Goal: Task Accomplishment & Management: Manage account settings

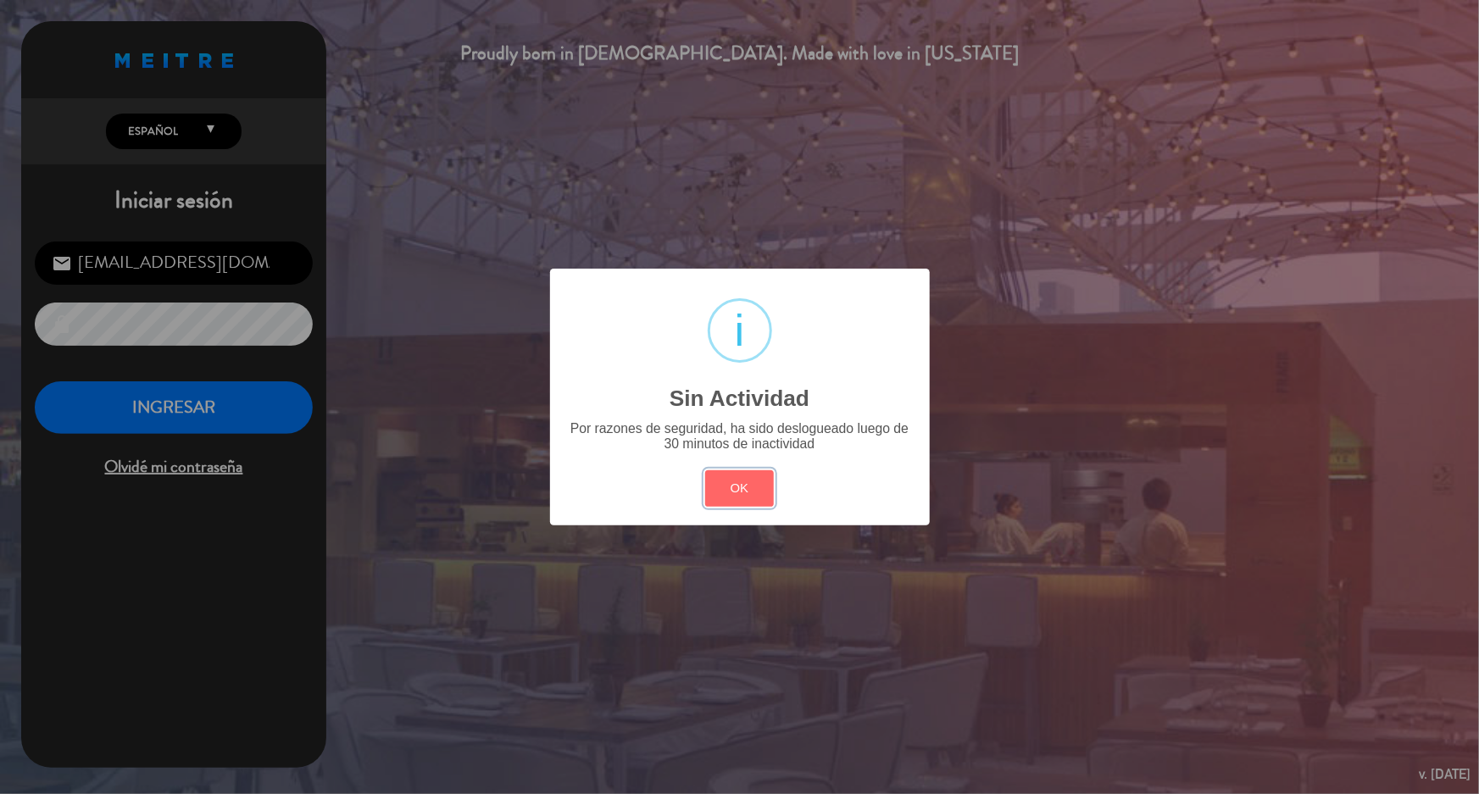
click at [753, 496] on button "OK" at bounding box center [739, 488] width 69 height 36
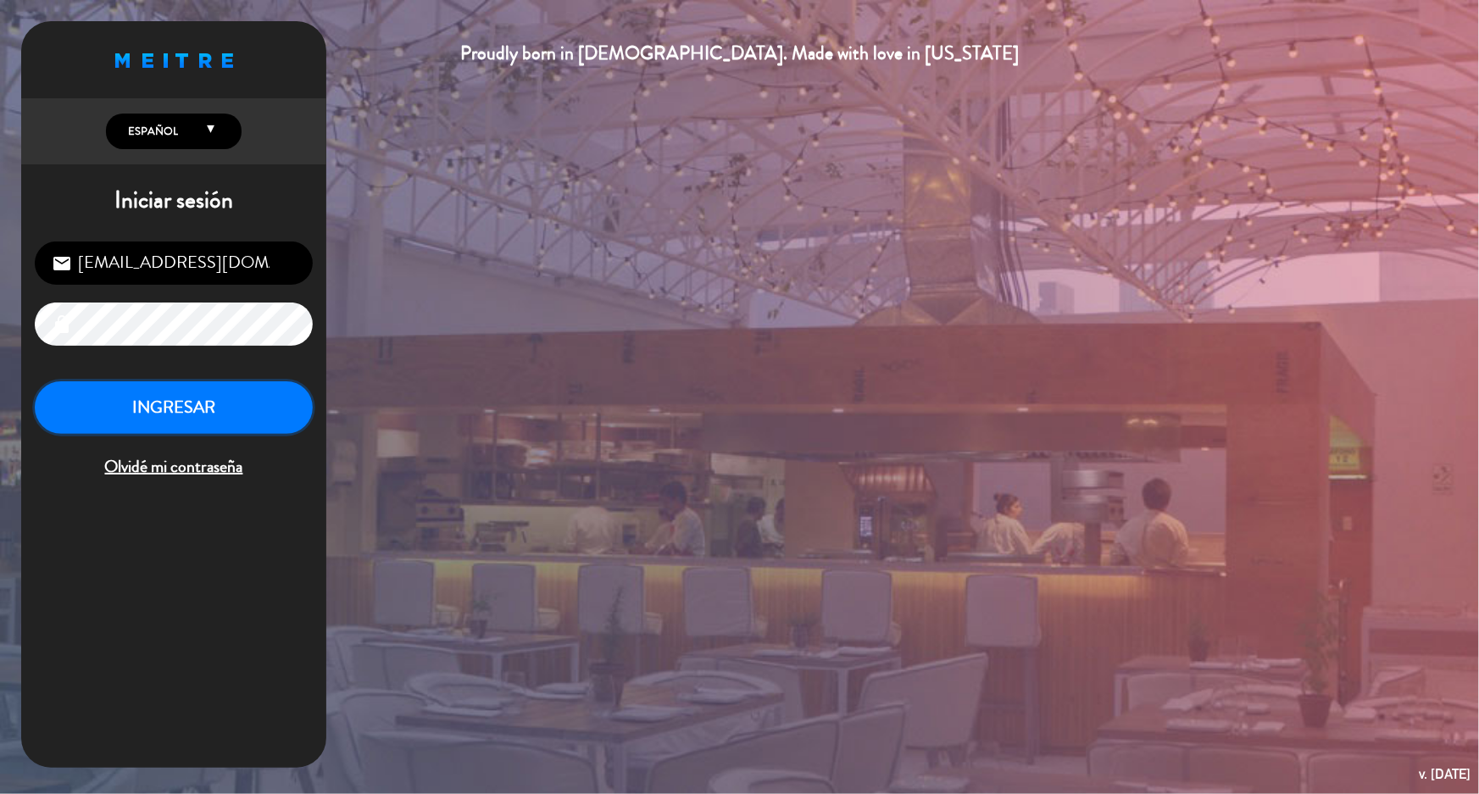
click at [185, 403] on button "INGRESAR" at bounding box center [174, 407] width 278 height 53
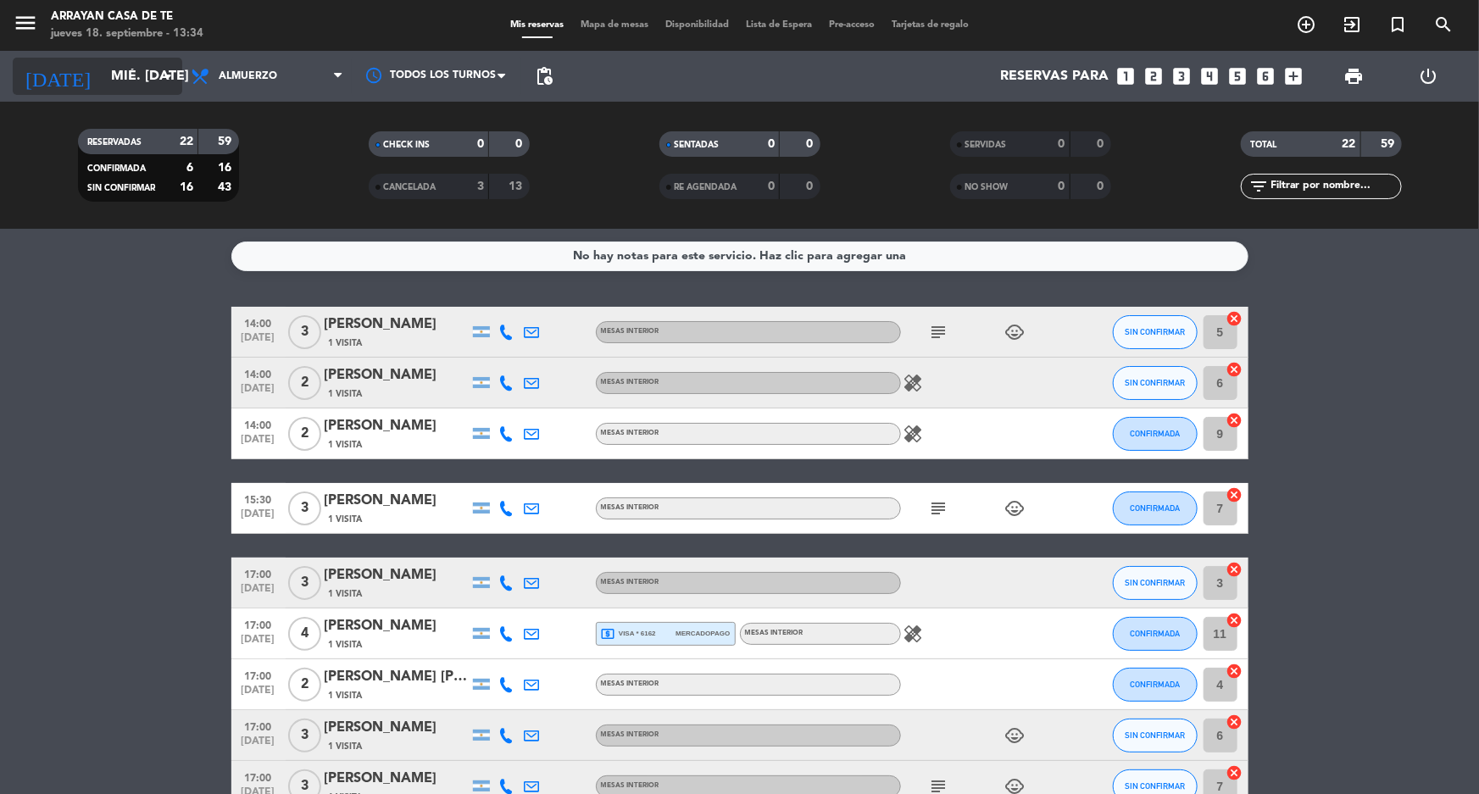
click at [112, 68] on input "mié. [DATE]" at bounding box center [192, 76] width 179 height 33
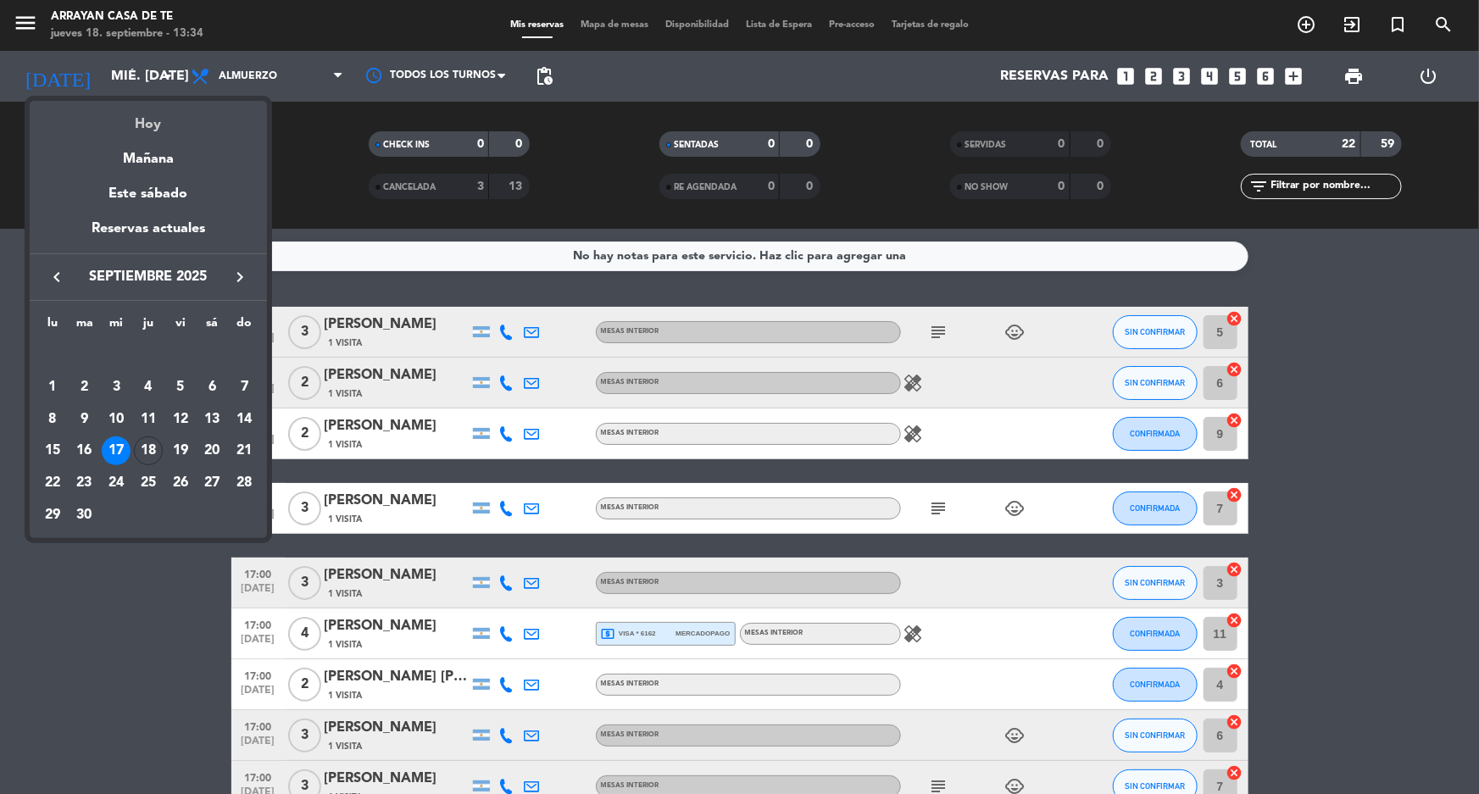
click at [148, 125] on div "Hoy" at bounding box center [148, 118] width 237 height 35
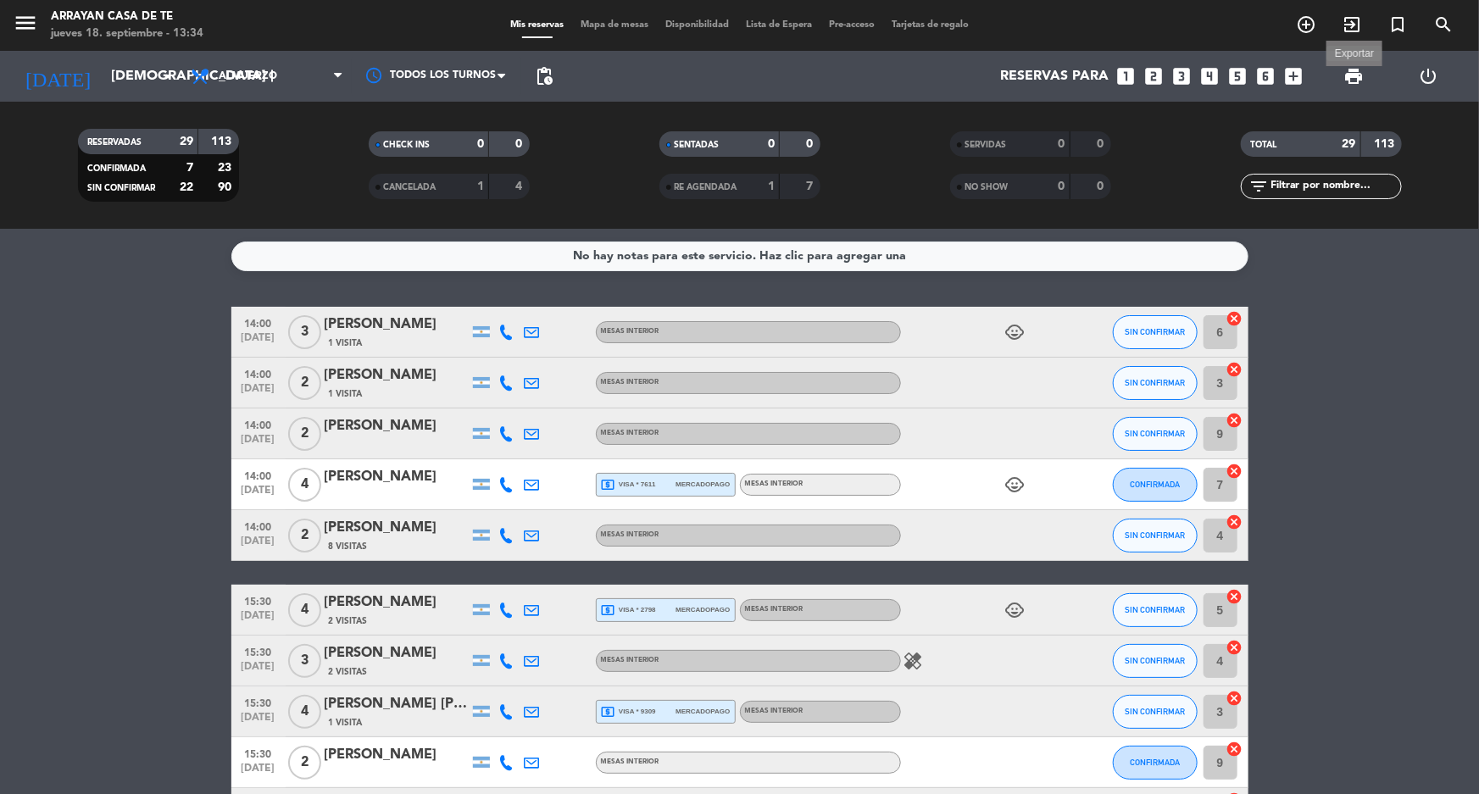
click at [1353, 74] on span "print" at bounding box center [1353, 76] width 20 height 20
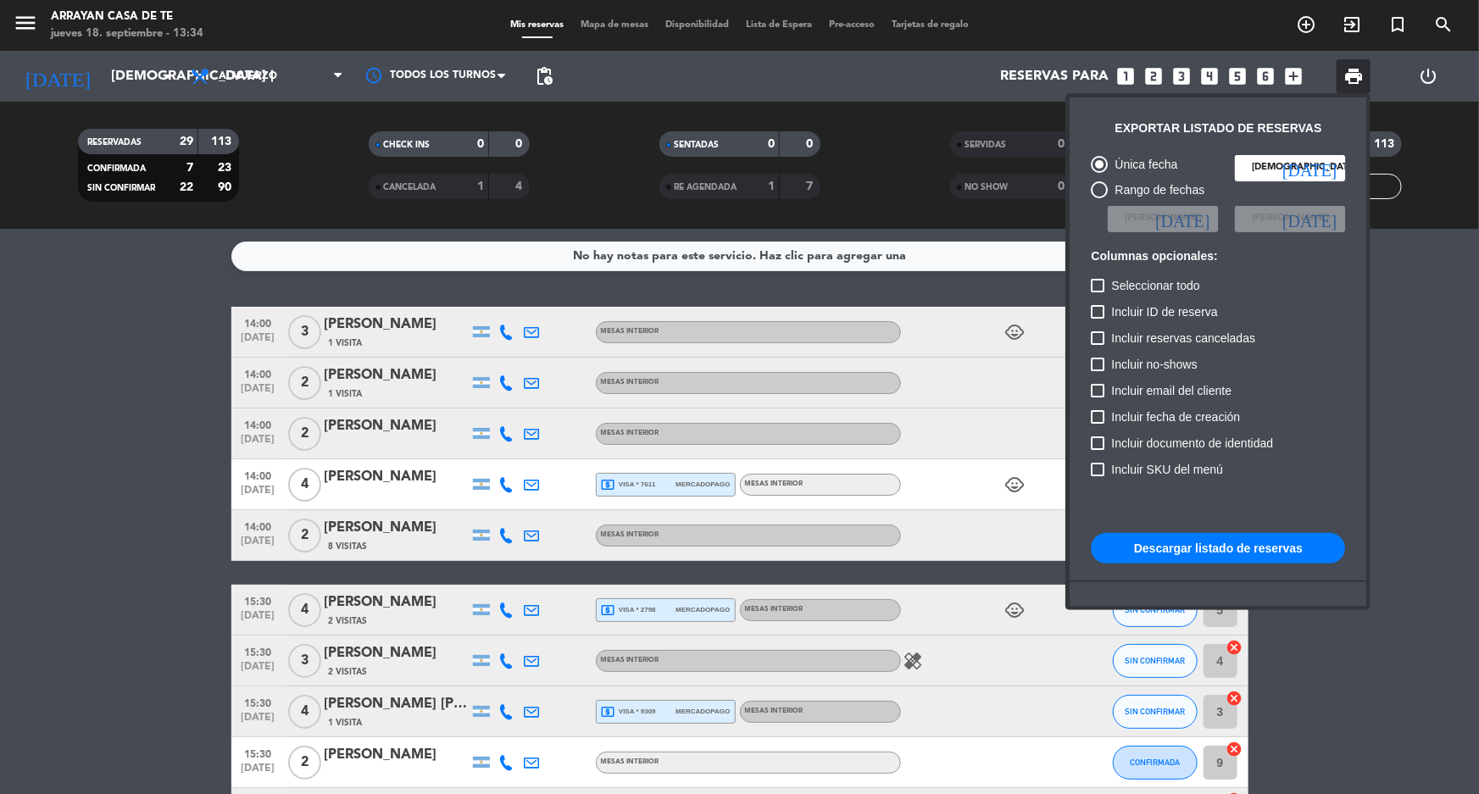
click at [1254, 551] on button "Descargar listado de reservas" at bounding box center [1218, 548] width 254 height 31
click at [143, 70] on div at bounding box center [739, 397] width 1479 height 794
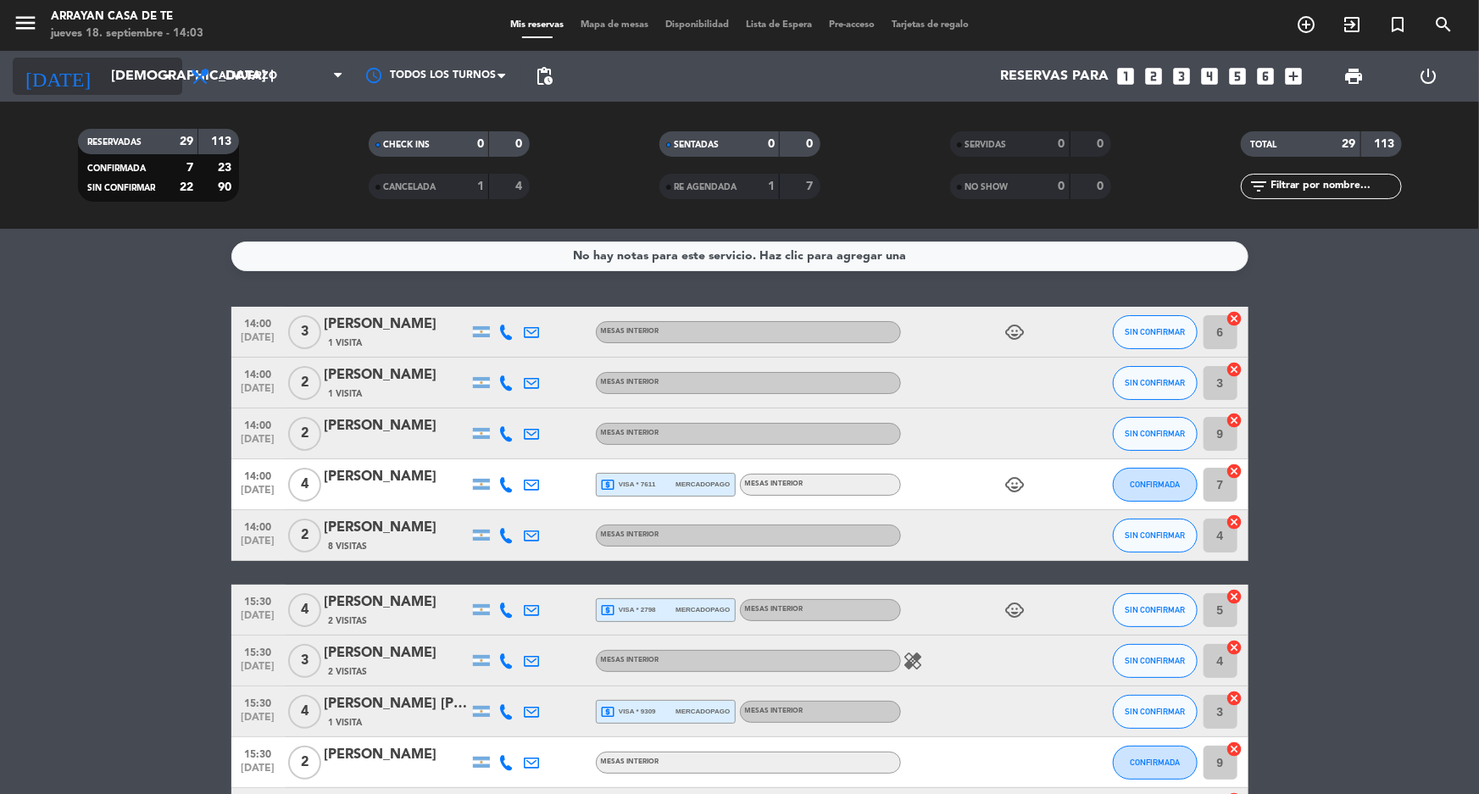
click at [165, 79] on icon "arrow_drop_down" at bounding box center [168, 76] width 20 height 20
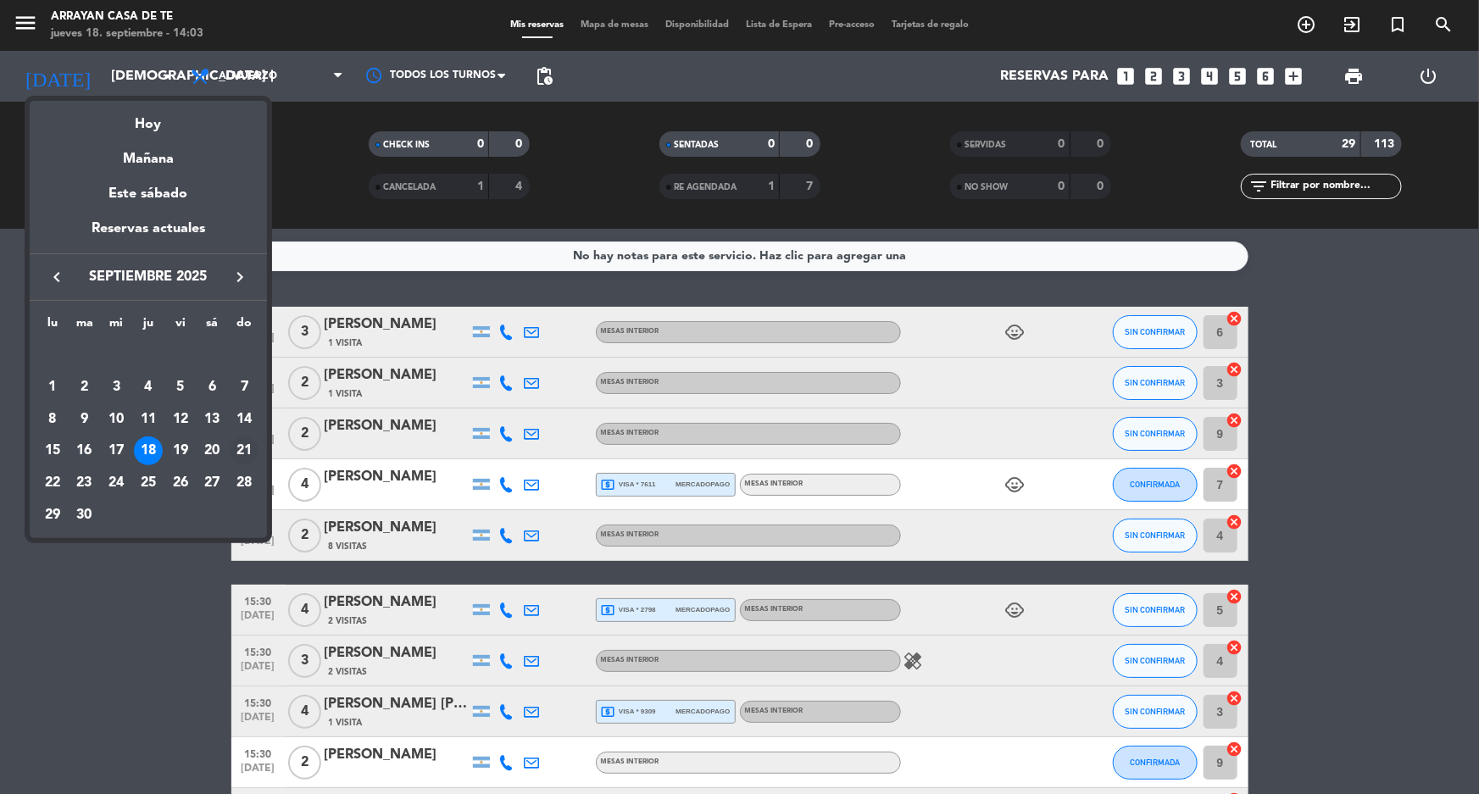
click at [247, 448] on div "21" at bounding box center [244, 450] width 29 height 29
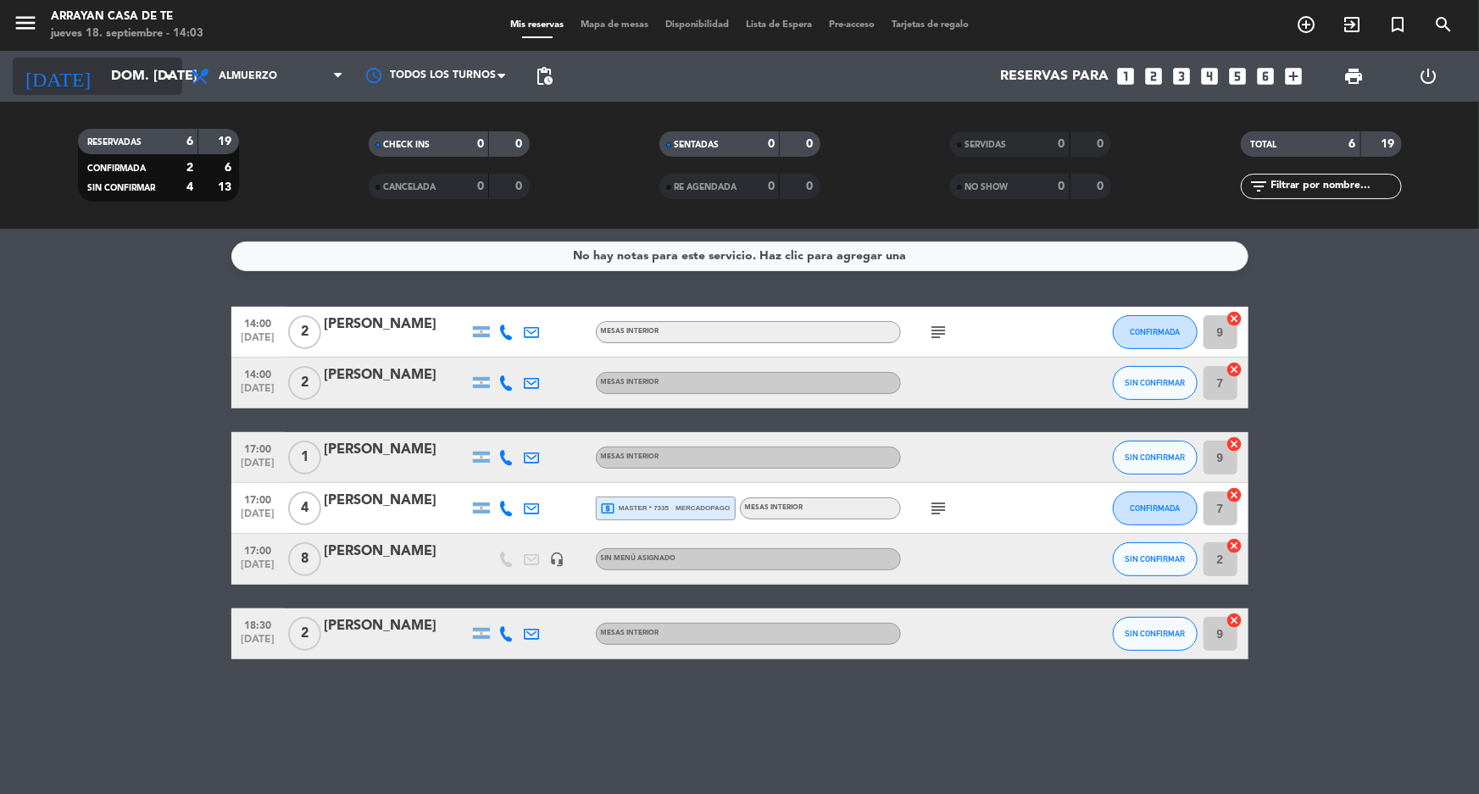
click at [139, 60] on input "dom. [DATE]" at bounding box center [192, 76] width 179 height 33
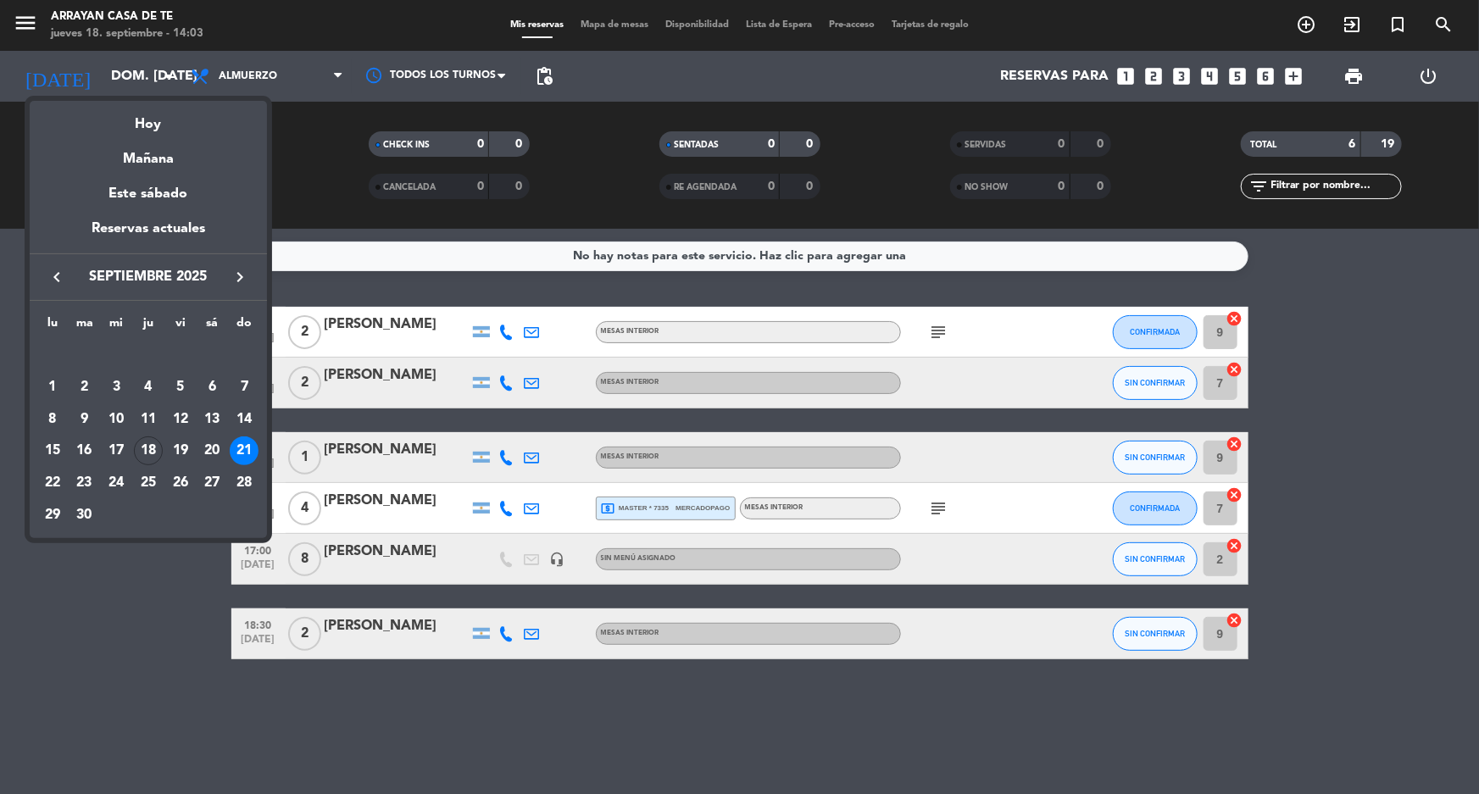
click at [235, 273] on icon "keyboard_arrow_right" at bounding box center [240, 277] width 20 height 20
click at [240, 446] on div "19" at bounding box center [244, 450] width 29 height 29
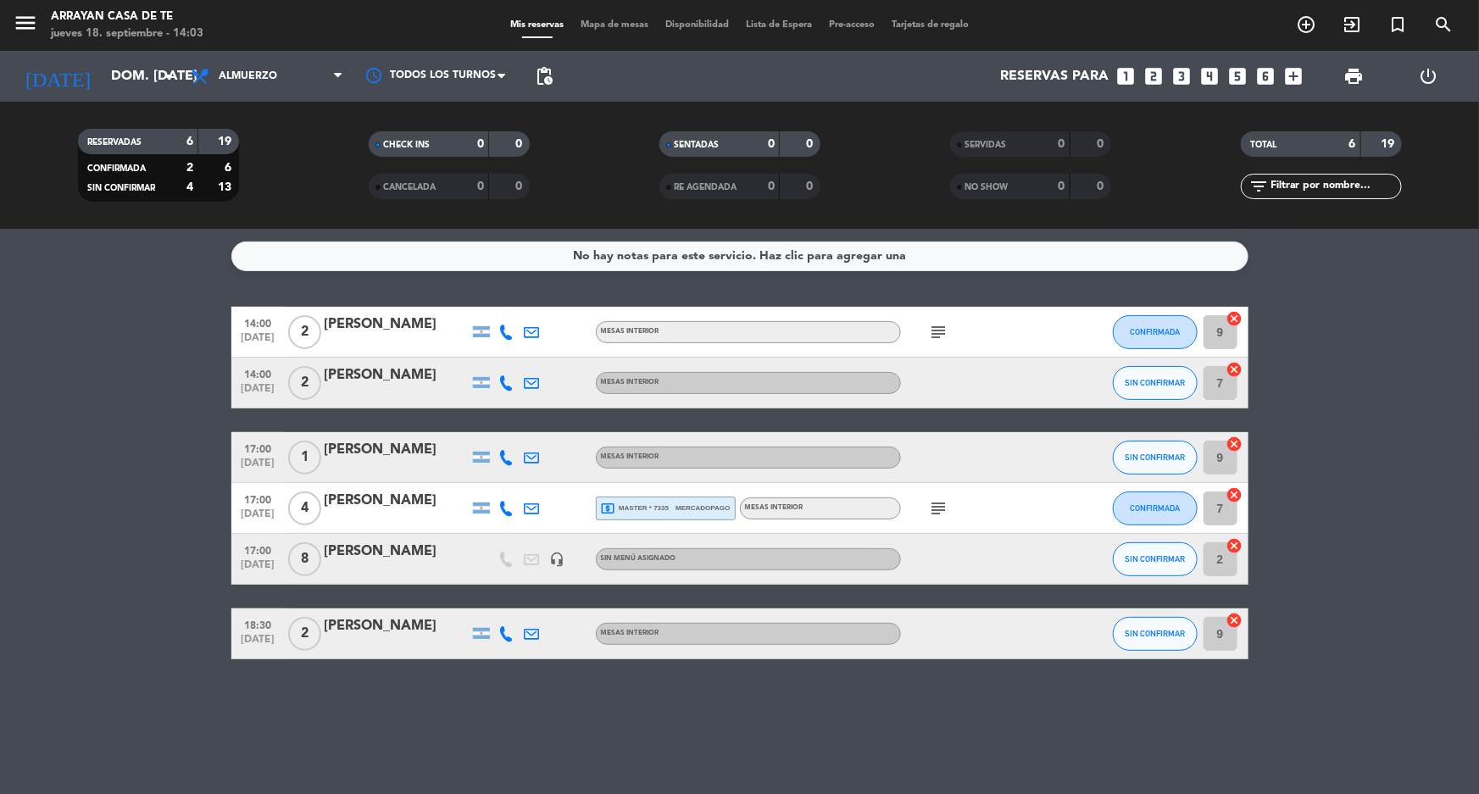
type input "dom. [DATE]"
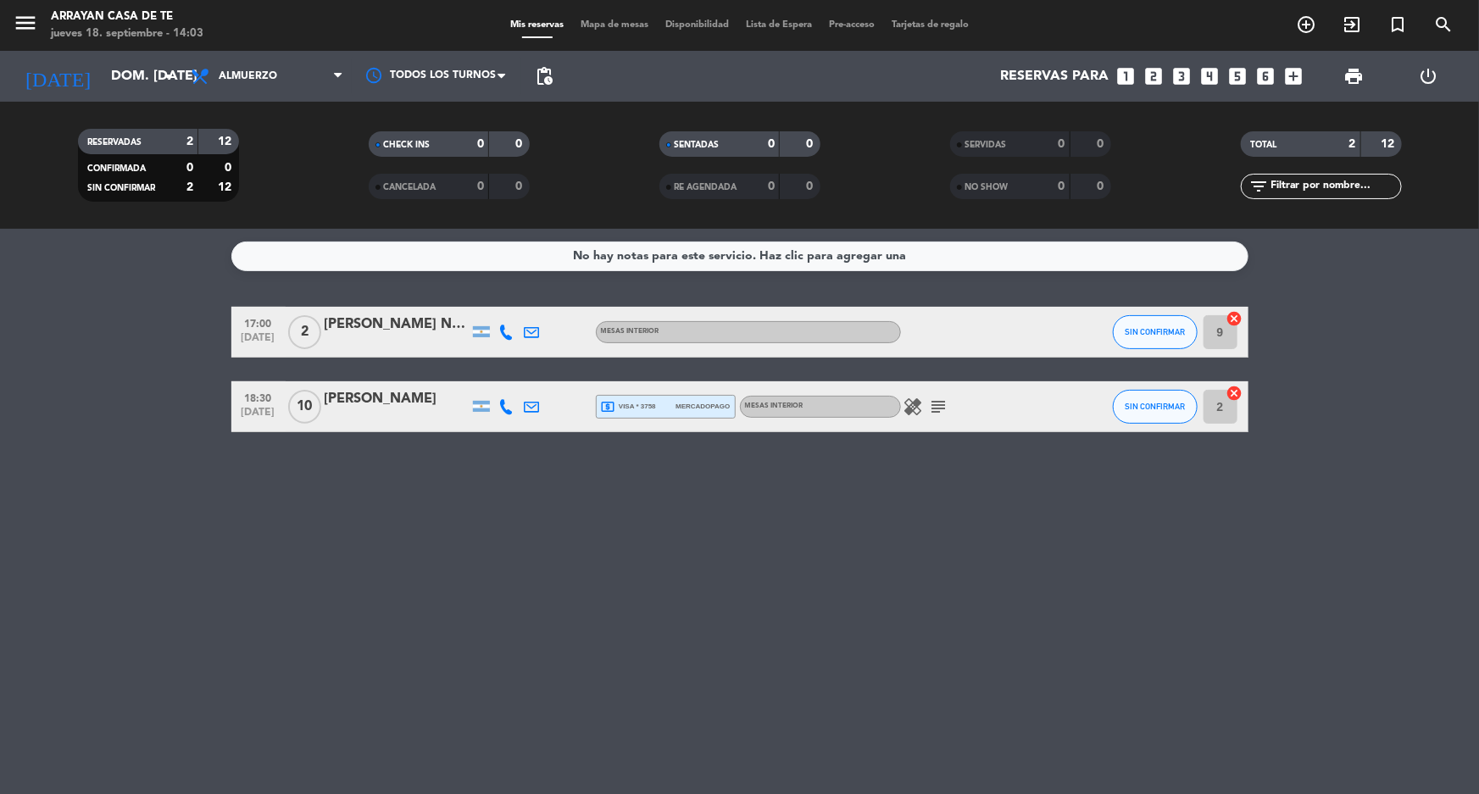
click at [402, 397] on div "[PERSON_NAME]" at bounding box center [397, 399] width 144 height 22
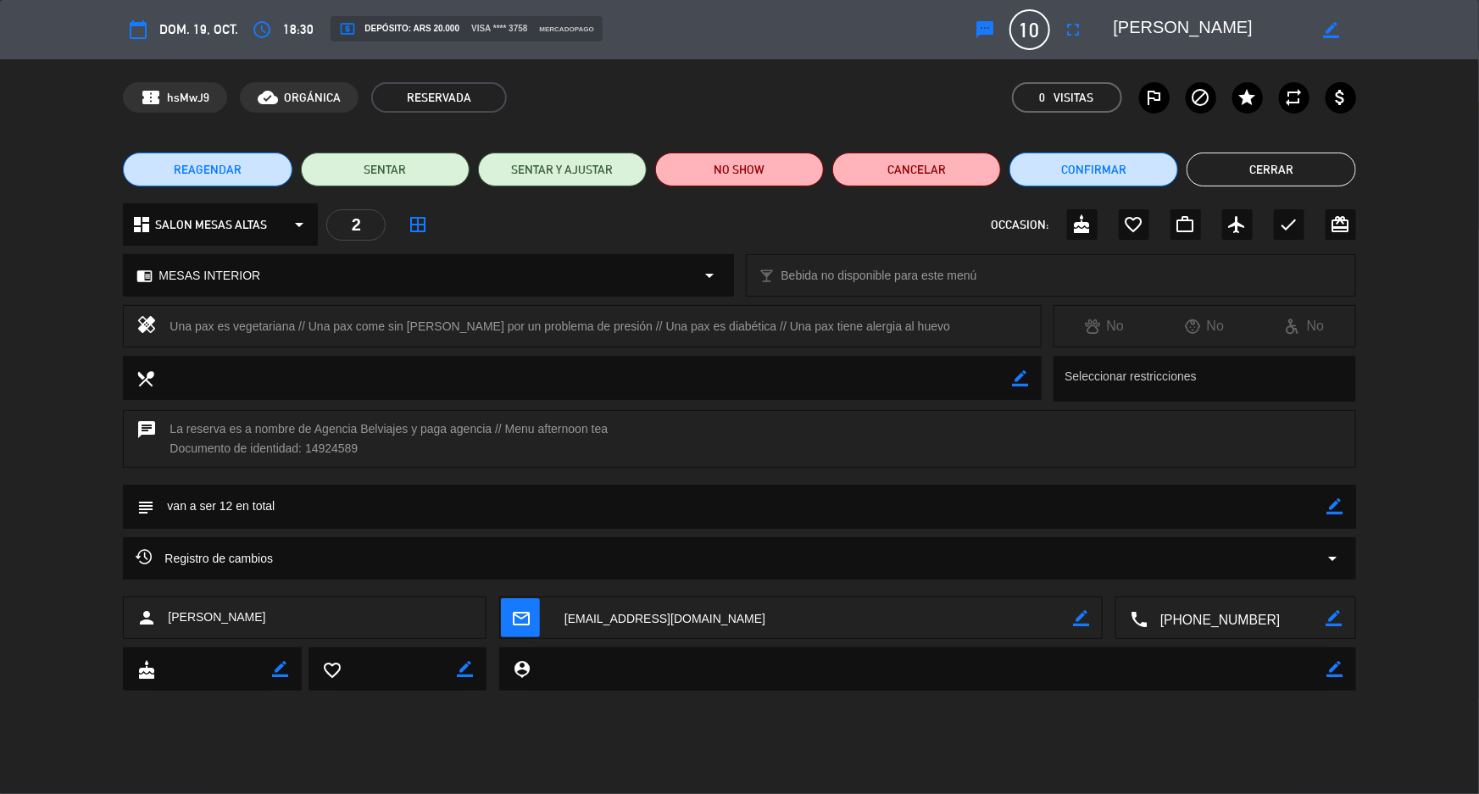
click at [192, 173] on span "REAGENDAR" at bounding box center [208, 170] width 68 height 18
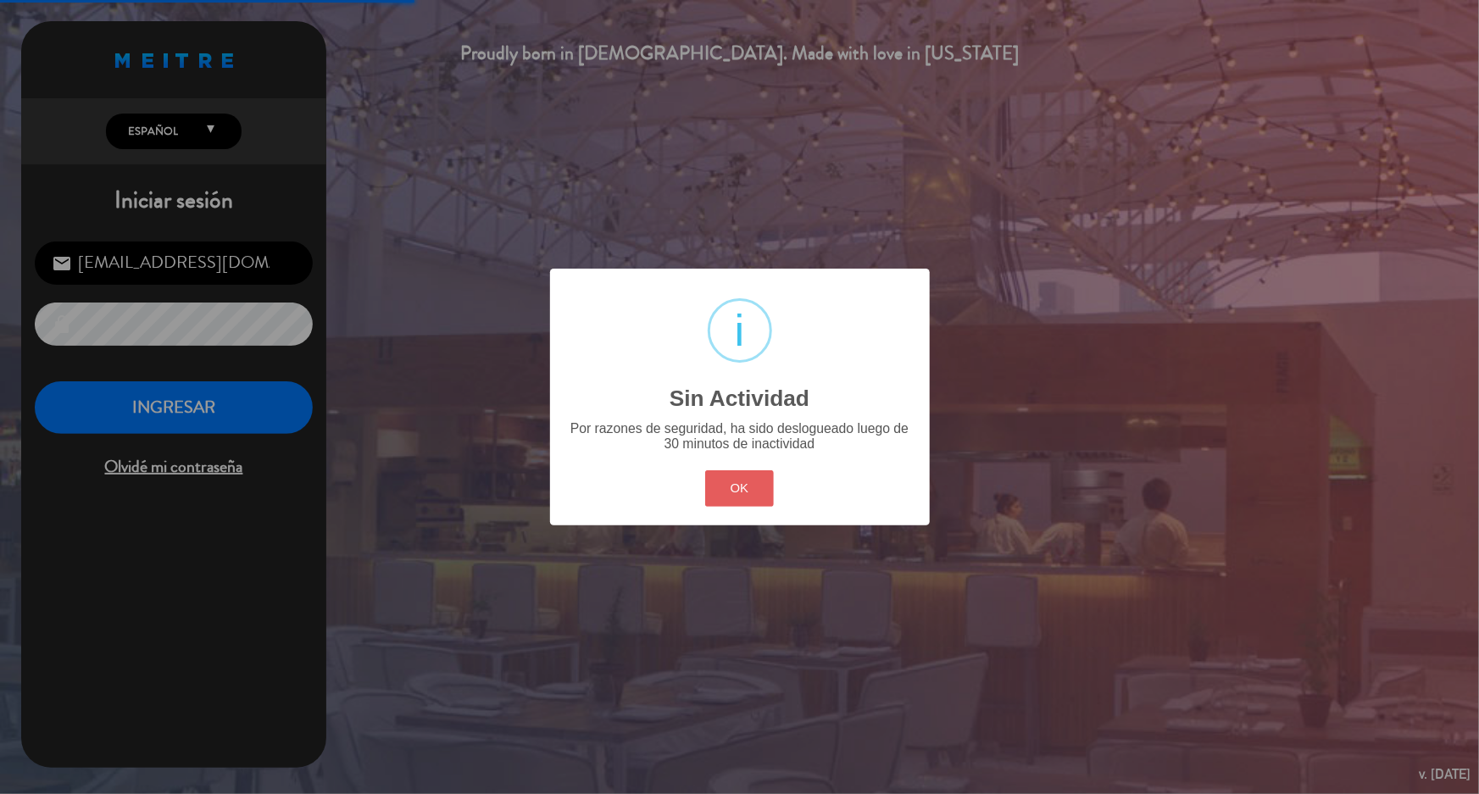
click at [744, 495] on button "OK" at bounding box center [739, 488] width 69 height 36
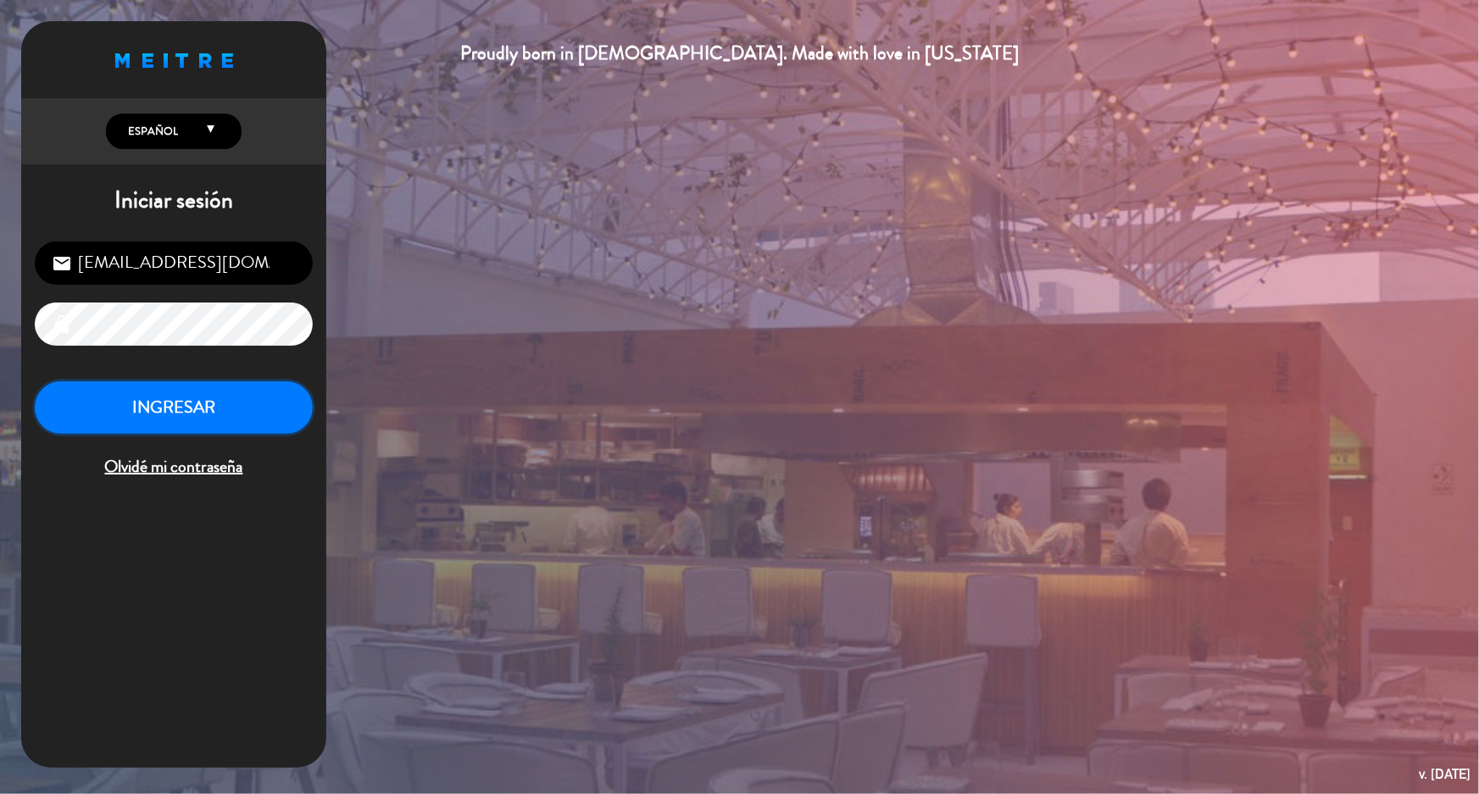
click at [170, 426] on button "INGRESAR" at bounding box center [174, 407] width 278 height 53
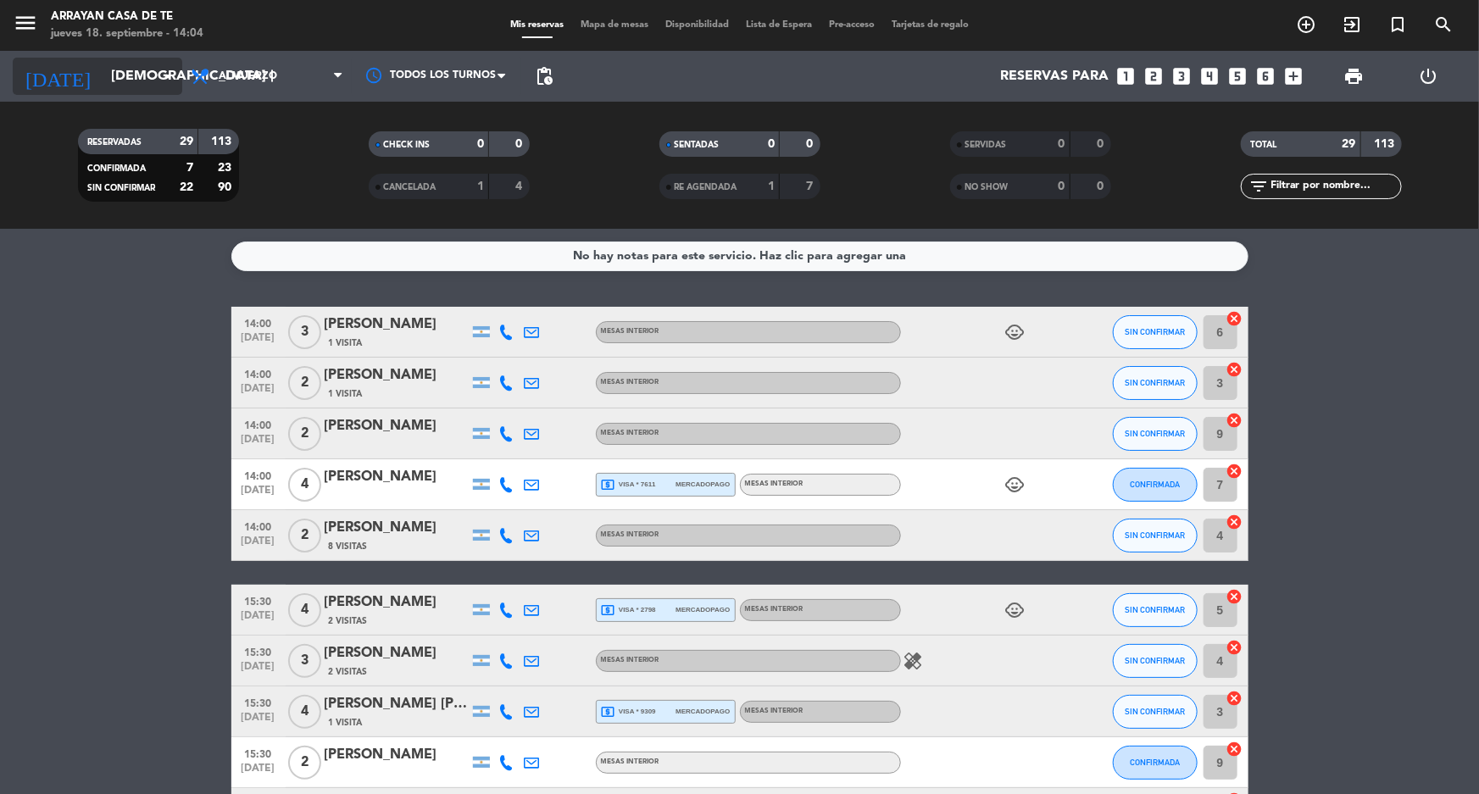
click at [154, 78] on input "[DEMOGRAPHIC_DATA] [DATE]" at bounding box center [192, 76] width 179 height 33
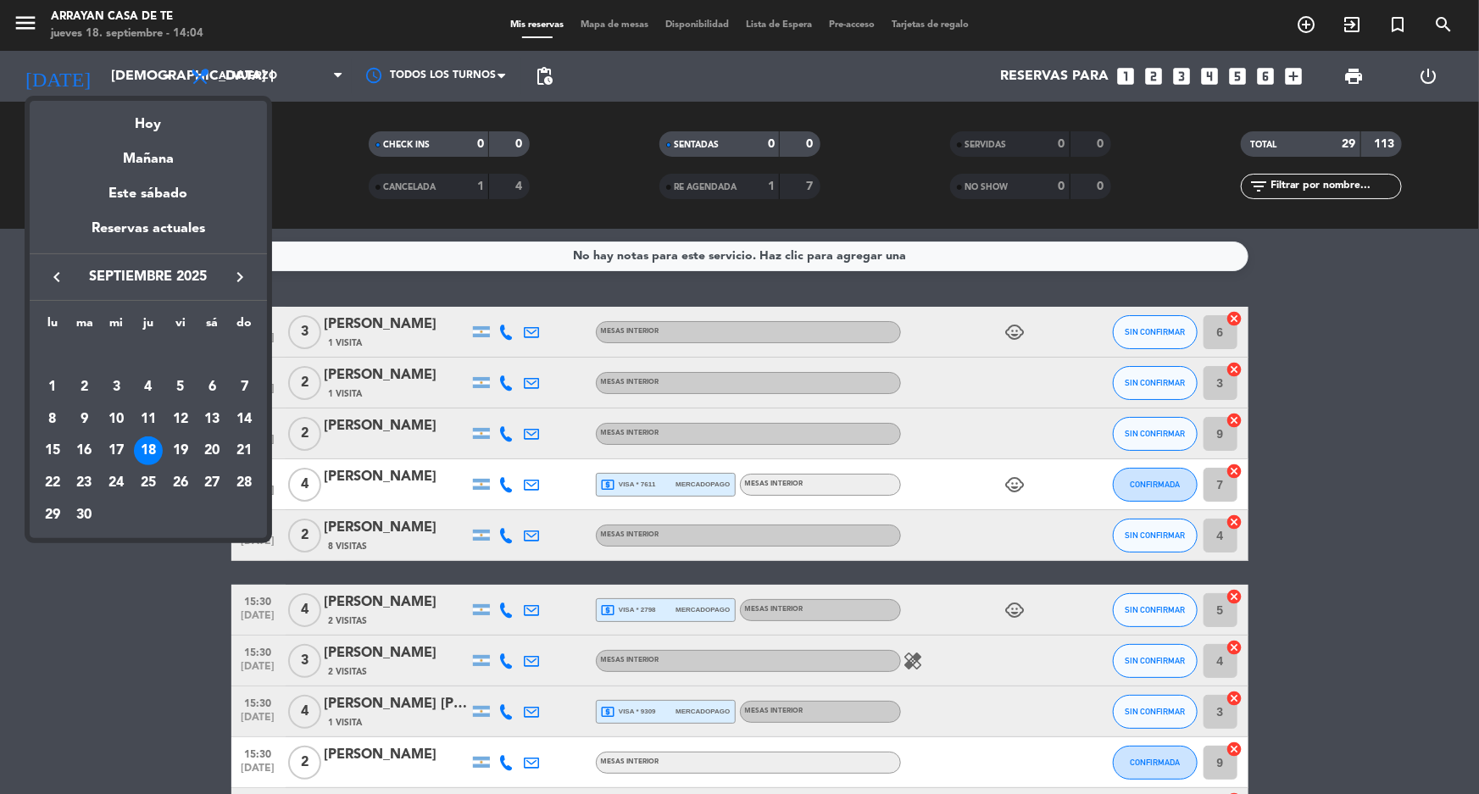
click at [242, 275] on icon "keyboard_arrow_right" at bounding box center [240, 277] width 20 height 20
click at [208, 447] on div "18" at bounding box center [211, 450] width 29 height 29
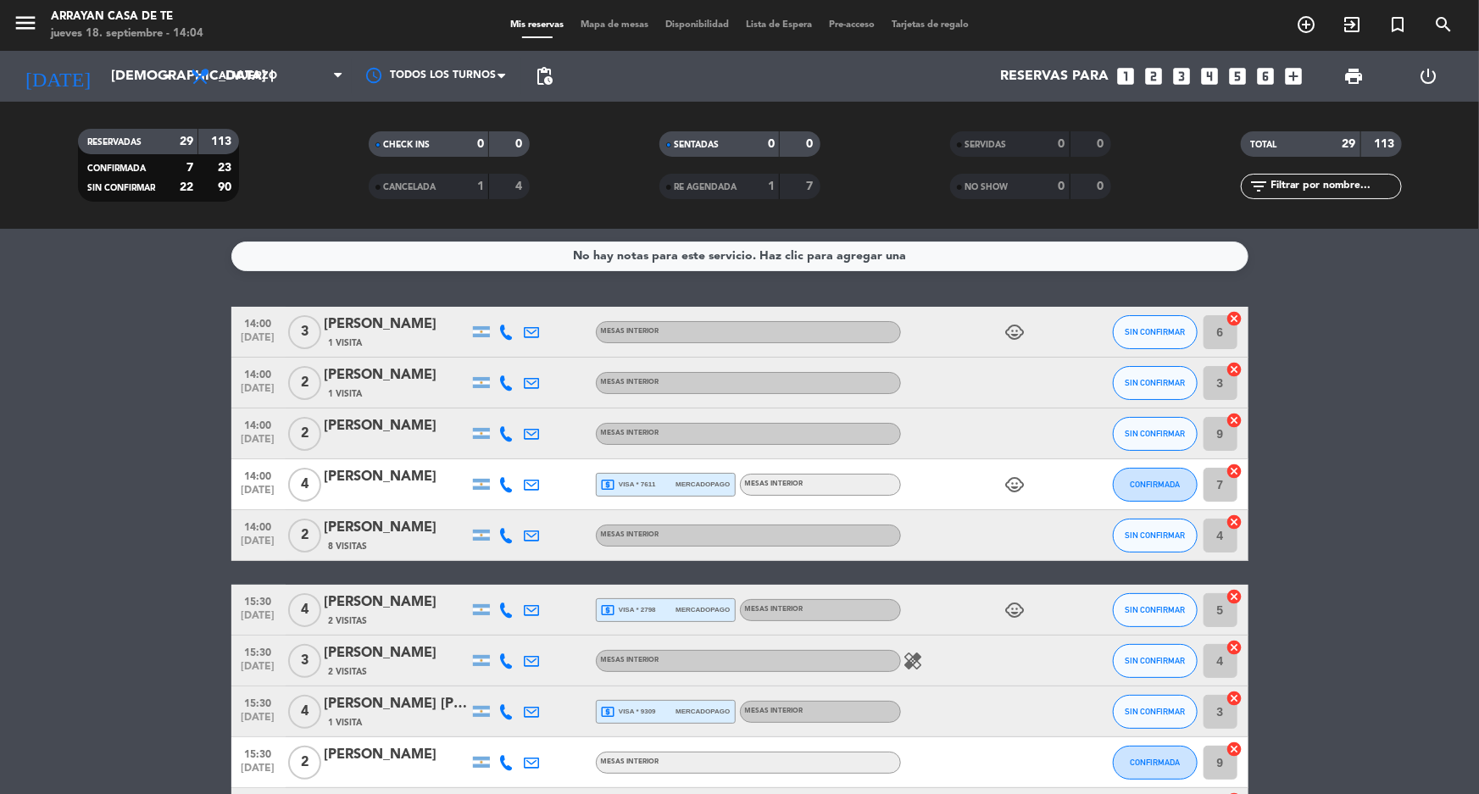
type input "sáb. [DATE]"
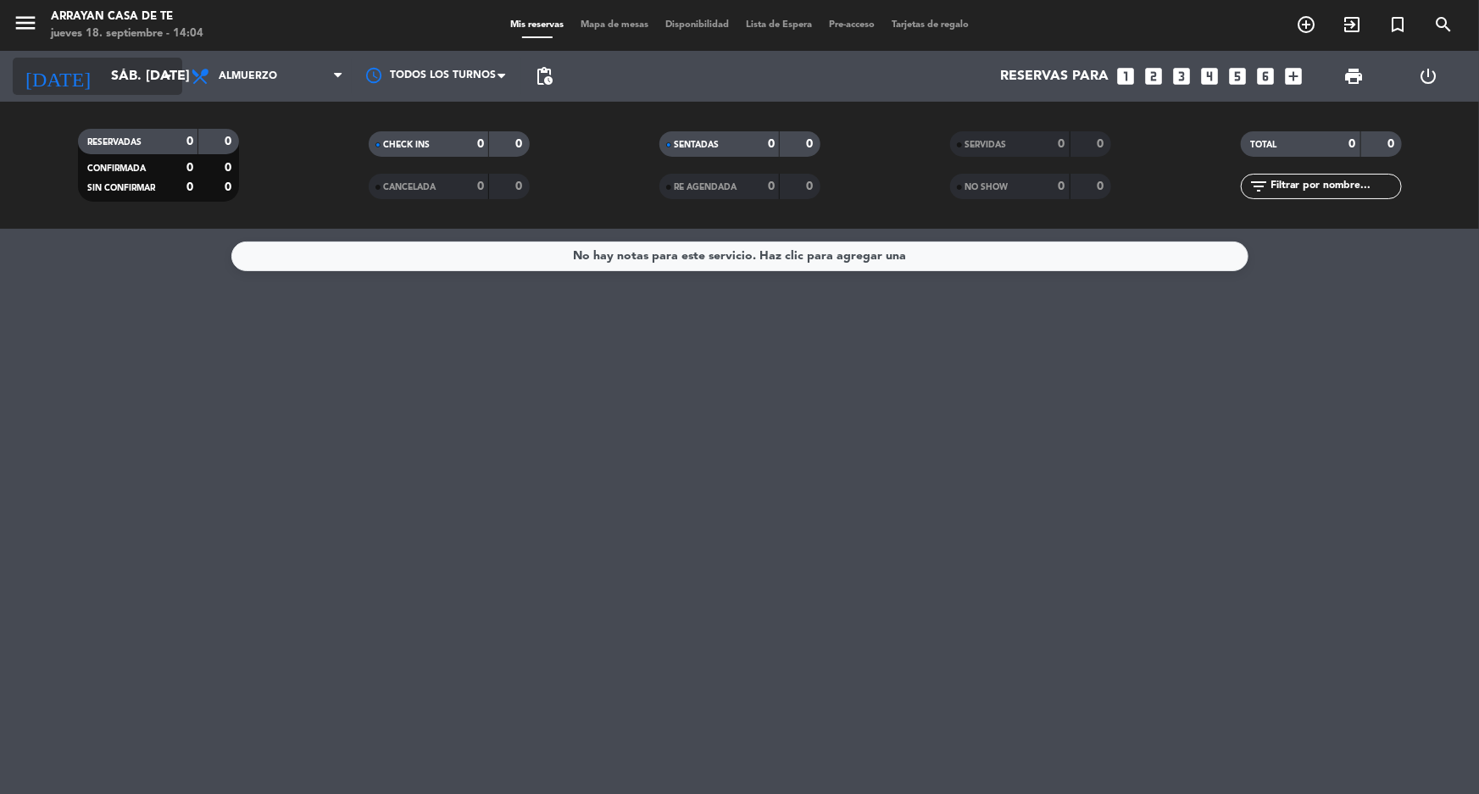
click at [124, 82] on input "sáb. [DATE]" at bounding box center [192, 76] width 179 height 33
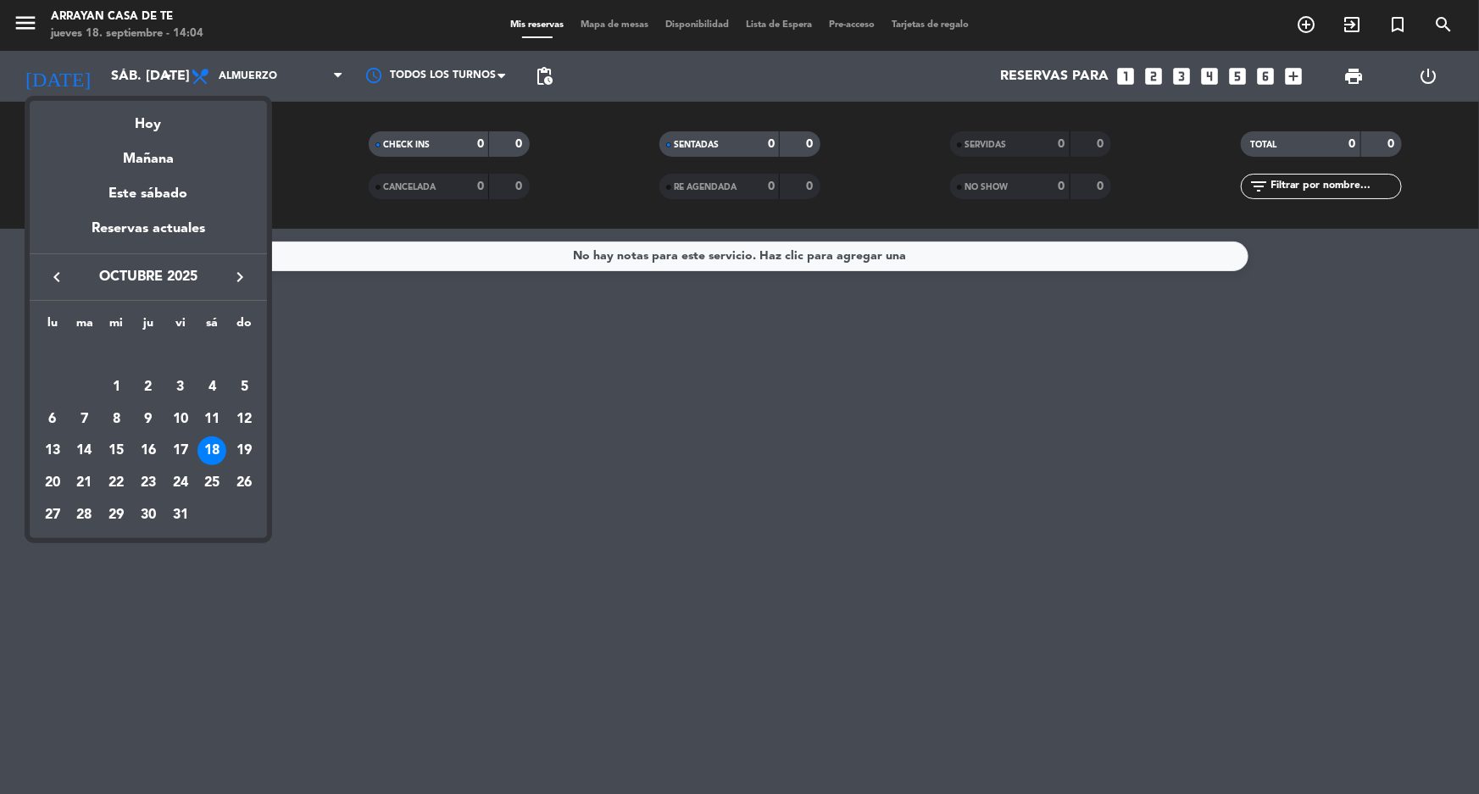
click at [117, 77] on div at bounding box center [739, 397] width 1479 height 794
